Goal: Transaction & Acquisition: Purchase product/service

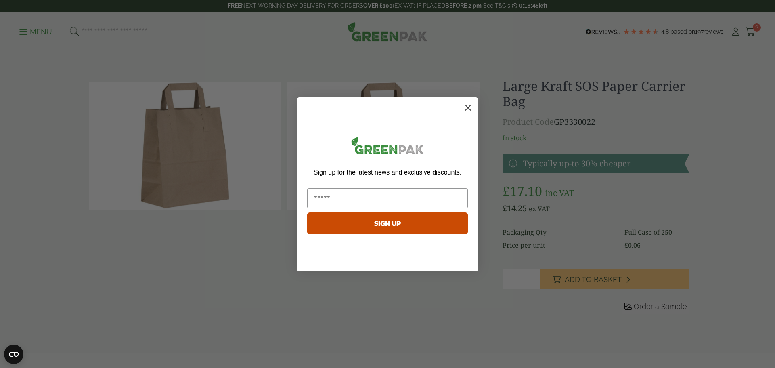
click at [469, 107] on circle "Close dialog" at bounding box center [467, 106] width 13 height 13
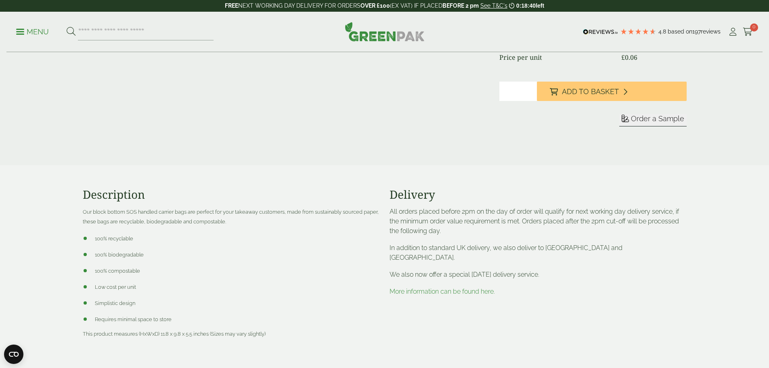
scroll to position [202, 0]
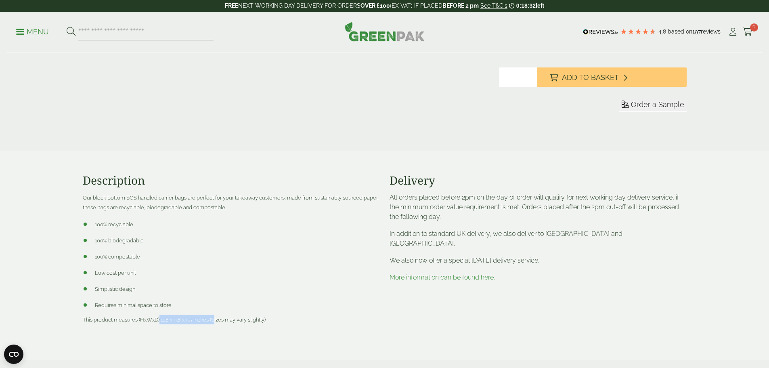
drag, startPoint x: 159, startPoint y: 321, endPoint x: 215, endPoint y: 322, distance: 55.7
click at [215, 322] on span "This product measures (HxWxD) 11.8 x 9.8 x 5.5 inches (Sizes may vary slightly)" at bounding box center [174, 319] width 183 height 6
click at [207, 326] on div "Description Our block bottom SOS handled carrier bags are perfect for your take…" at bounding box center [231, 255] width 307 height 163
click at [434, 273] on link "More information can be found here." at bounding box center [441, 277] width 105 height 8
